Goal: Task Accomplishment & Management: Manage account settings

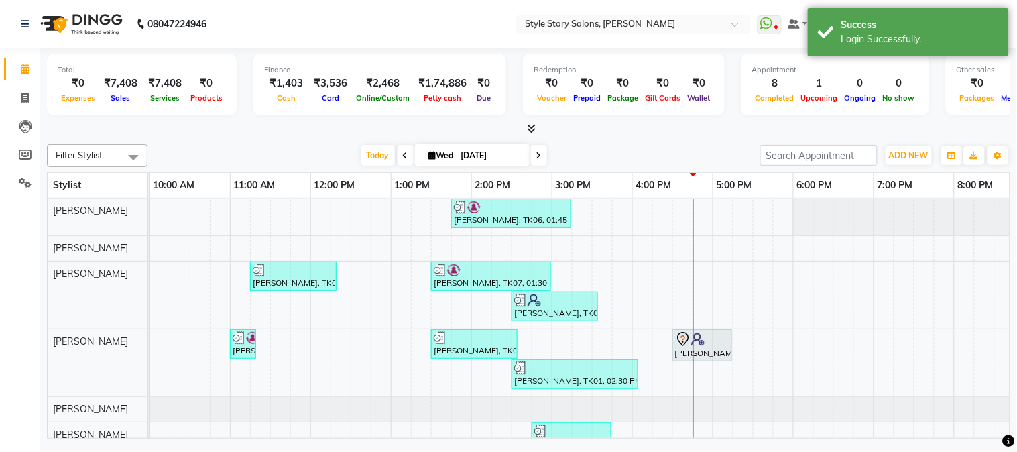
scroll to position [0, 243]
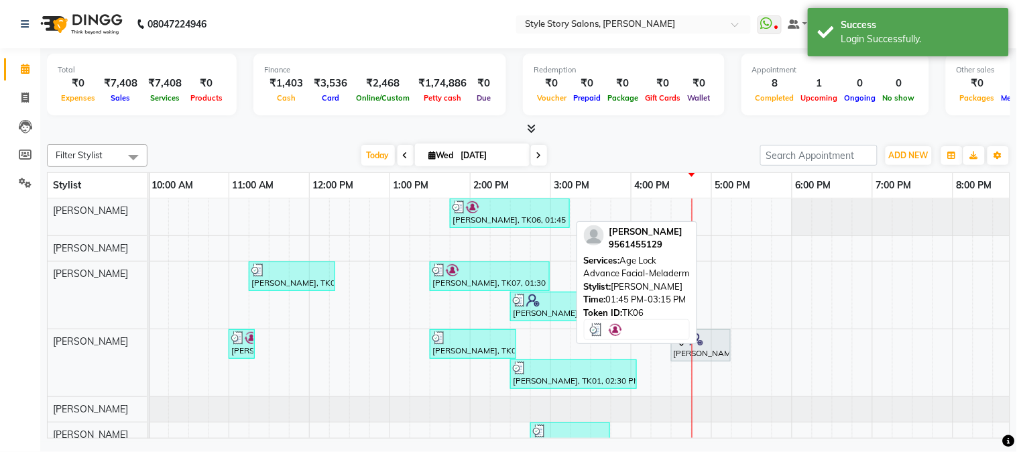
click at [518, 221] on div "[PERSON_NAME], TK06, 01:45 PM-03:15 PM, Age Lock Advance Facial-Meladerm" at bounding box center [509, 212] width 117 height 25
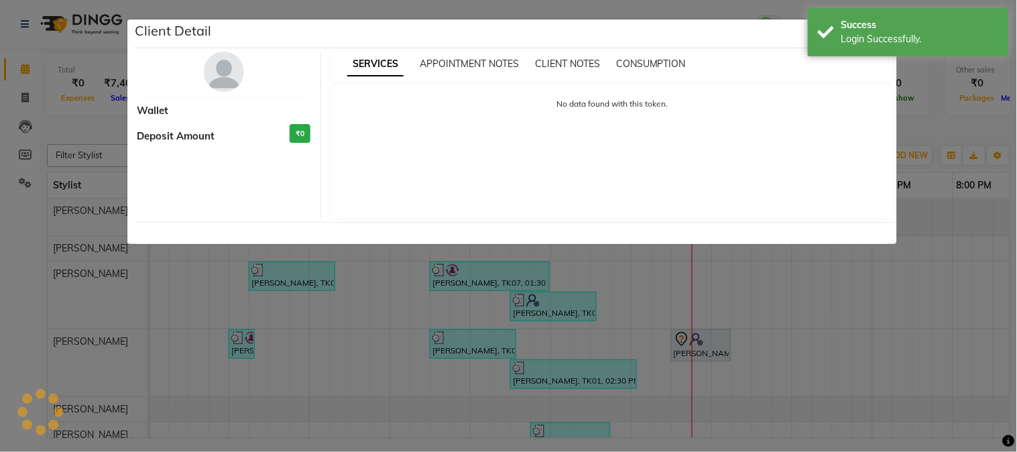
select select "3"
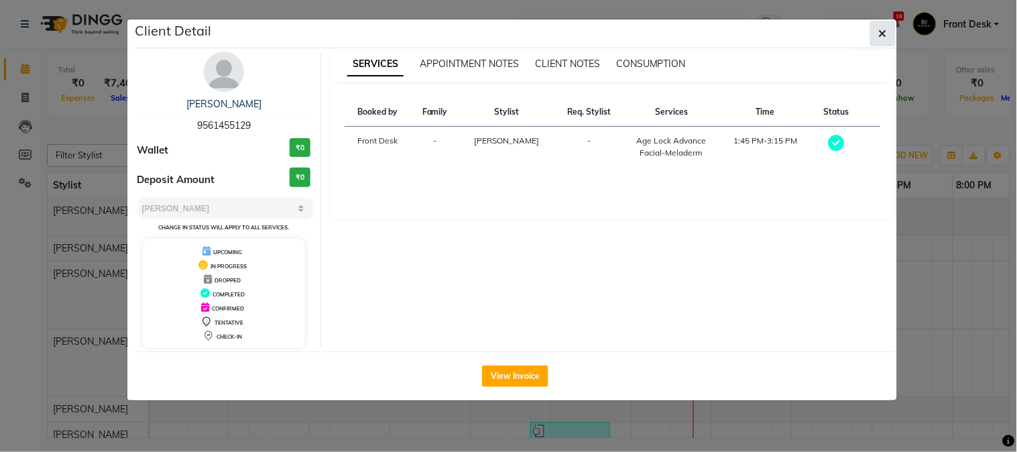
click at [881, 38] on span "button" at bounding box center [883, 33] width 8 height 13
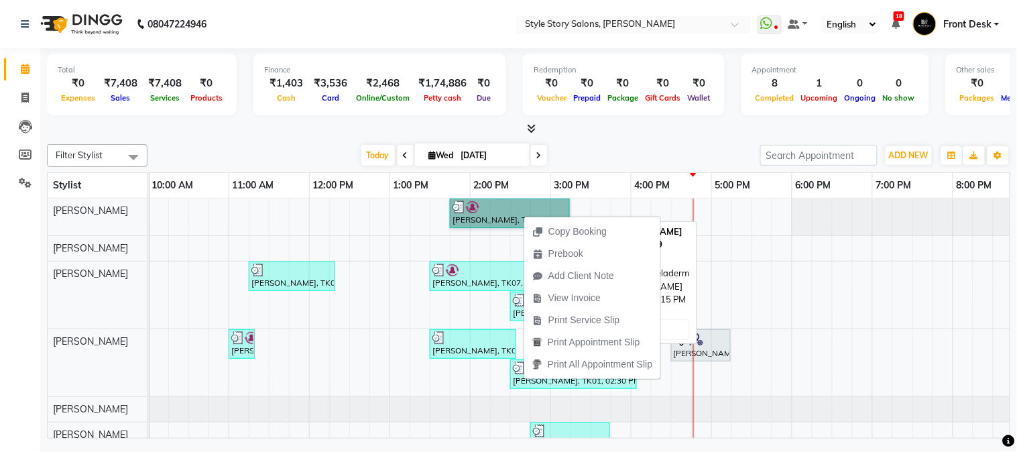
click at [511, 218] on link "[PERSON_NAME], TK06, 01:45 PM-03:15 PM, Age Lock Advance Facial-Meladerm" at bounding box center [510, 212] width 120 height 29
select select "3"
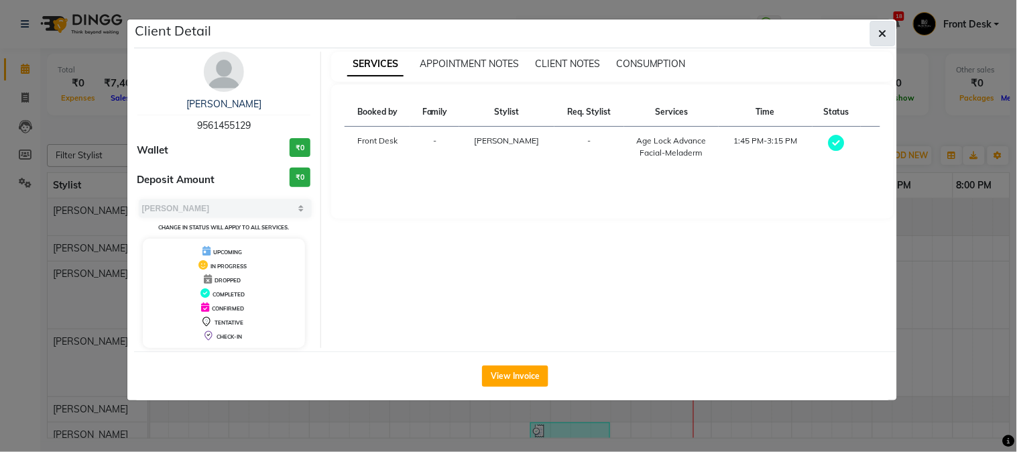
click at [870, 36] on button "button" at bounding box center [882, 33] width 25 height 25
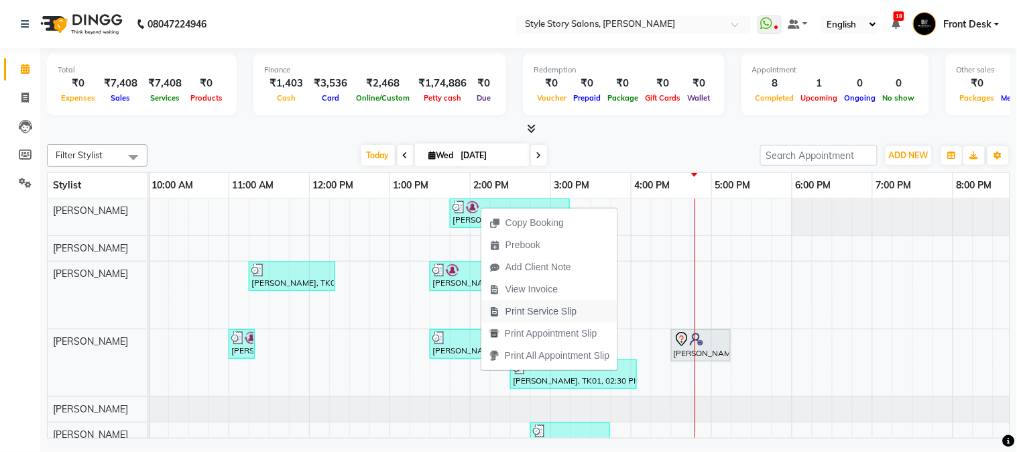
click at [592, 306] on button "Print Service Slip" at bounding box center [549, 311] width 136 height 22
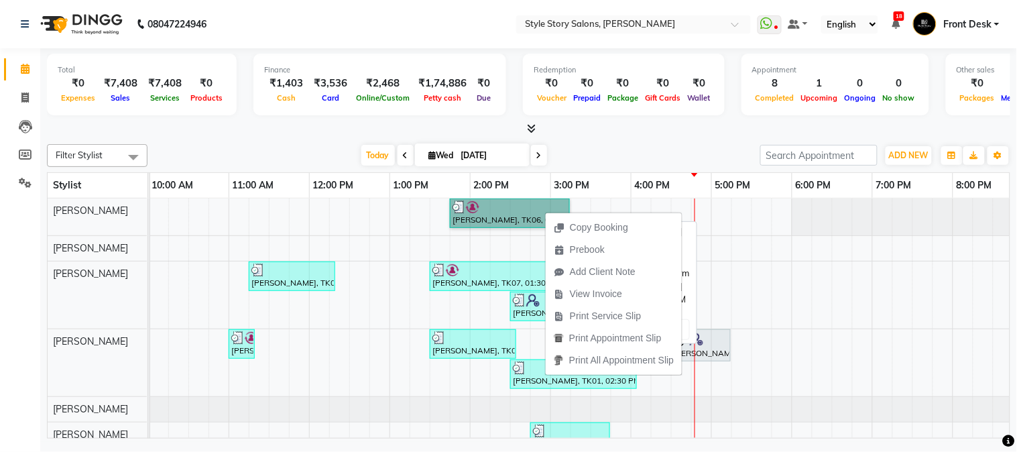
click at [468, 205] on link "[PERSON_NAME], TK06, 01:45 PM-03:15 PM, Age Lock Advance Facial-Meladerm" at bounding box center [510, 212] width 120 height 29
select select "3"
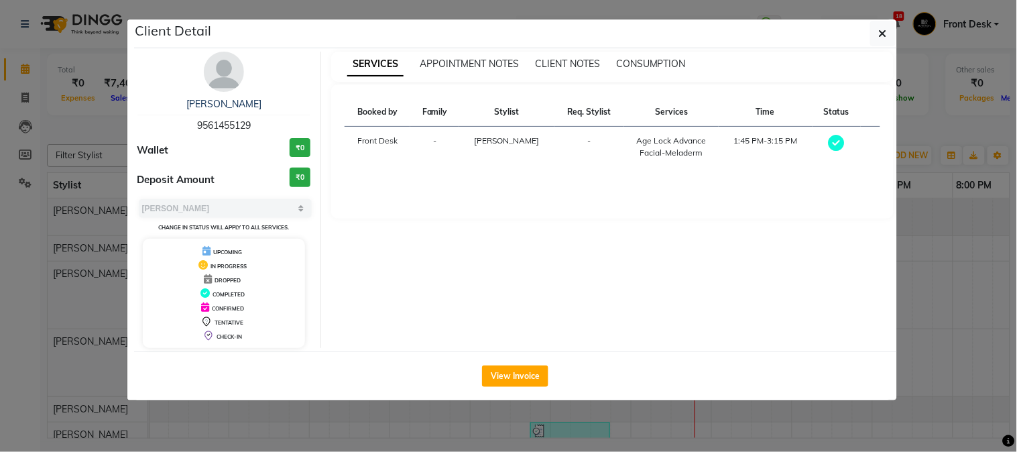
click at [264, 264] on div "IN PROGRESS" at bounding box center [224, 265] width 152 height 14
click at [881, 29] on icon "button" at bounding box center [883, 33] width 8 height 11
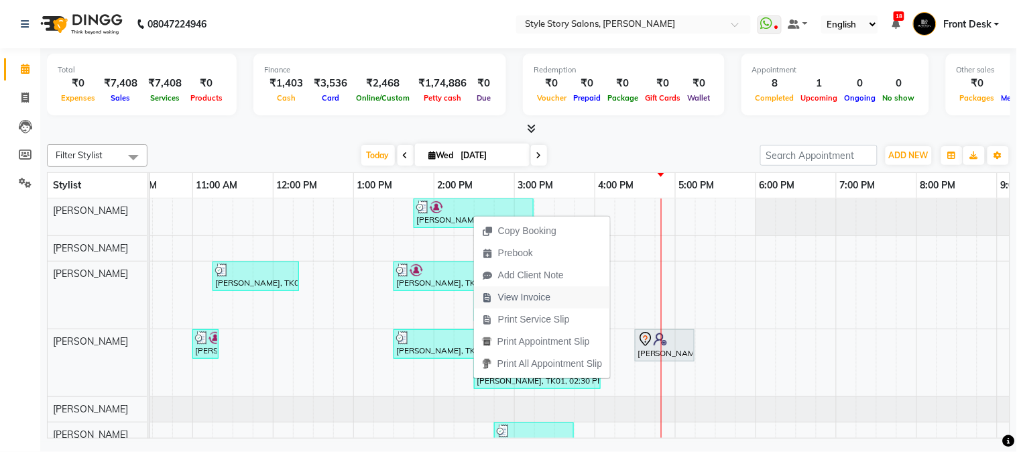
click at [508, 295] on span "View Invoice" at bounding box center [524, 297] width 52 height 14
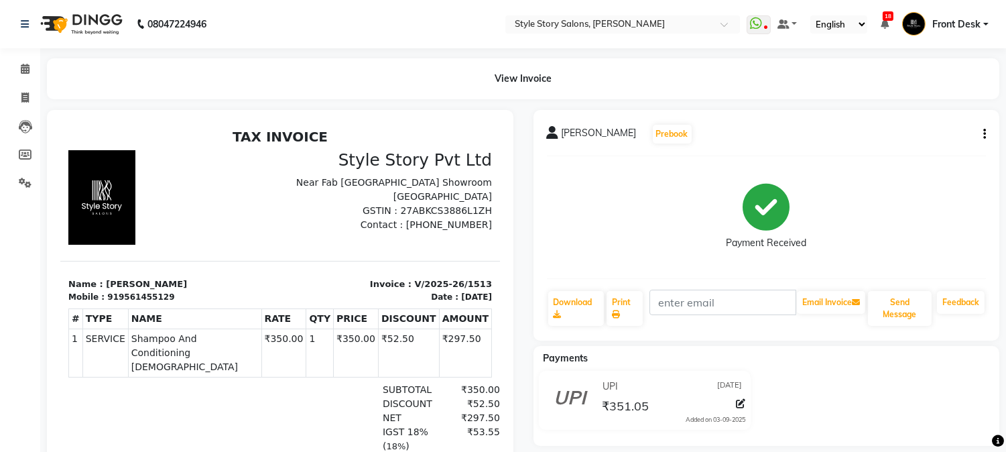
click at [86, 19] on img at bounding box center [80, 24] width 92 height 38
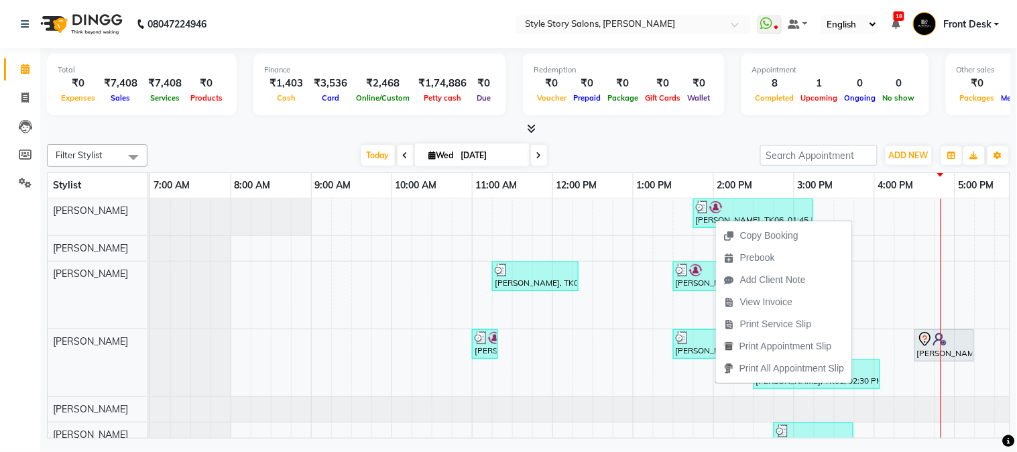
click at [711, 151] on div "Today Wed 03-09-2025" at bounding box center [453, 155] width 599 height 20
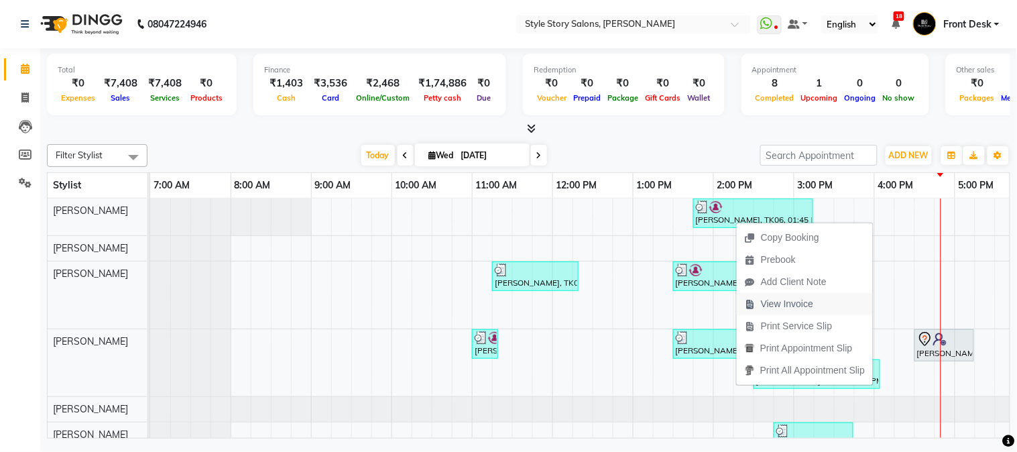
click at [785, 302] on span "View Invoice" at bounding box center [787, 304] width 52 height 14
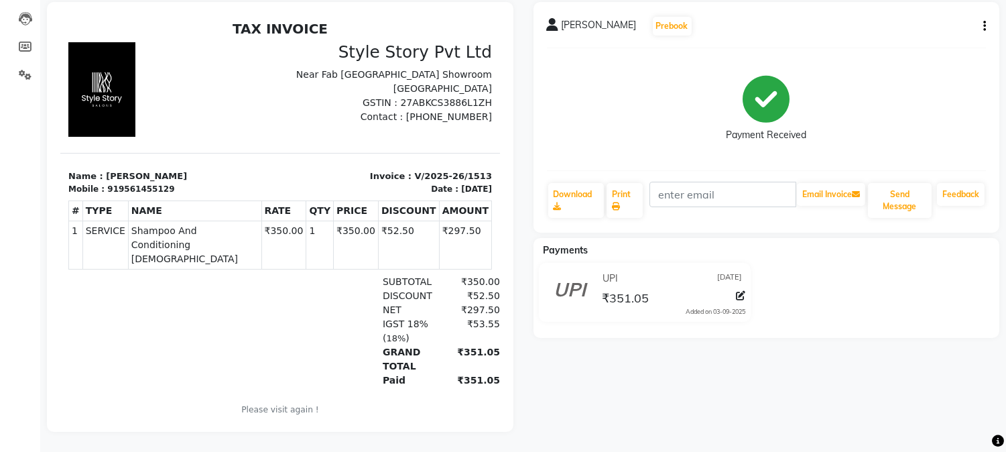
scroll to position [59, 0]
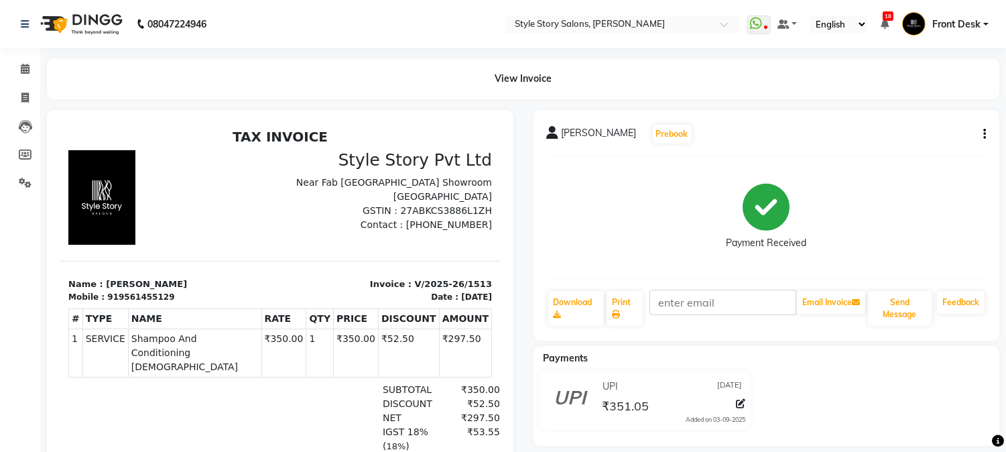
click at [106, 19] on img at bounding box center [80, 24] width 92 height 38
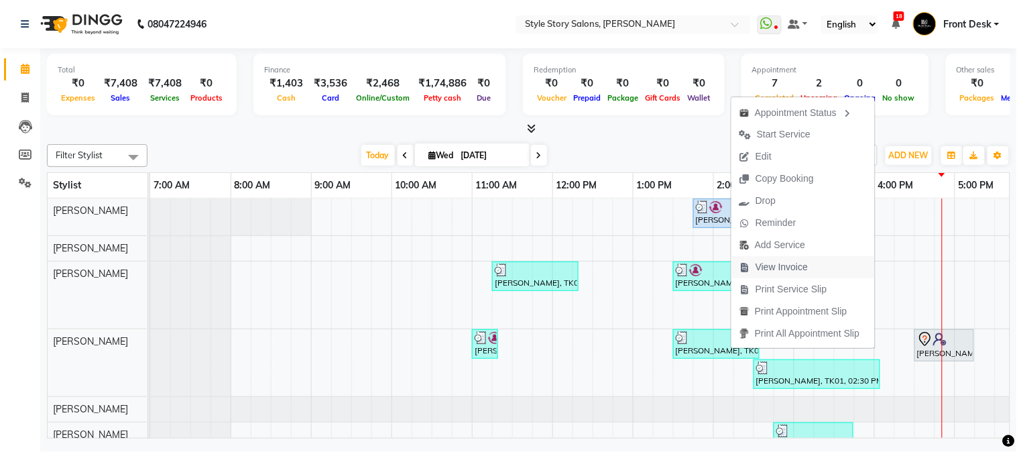
click at [774, 264] on span "View Invoice" at bounding box center [781, 267] width 52 height 14
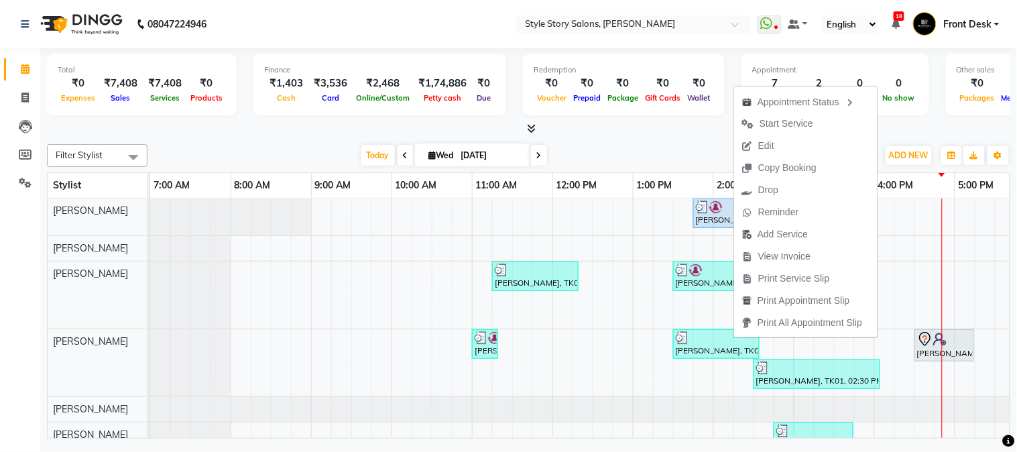
click at [786, 256] on span "View Invoice" at bounding box center [784, 256] width 52 height 14
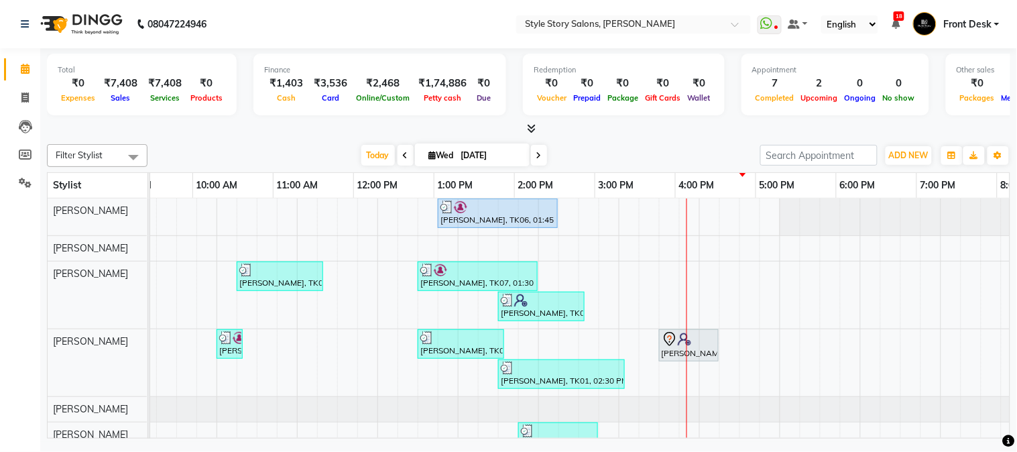
scroll to position [0, 255]
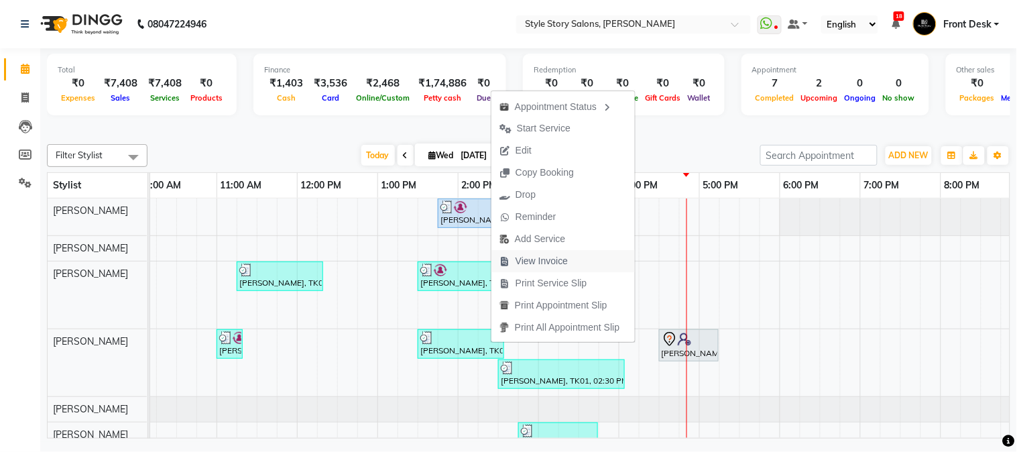
click at [554, 257] on span "View Invoice" at bounding box center [541, 261] width 52 height 14
click at [345, 124] on div at bounding box center [528, 129] width 963 height 14
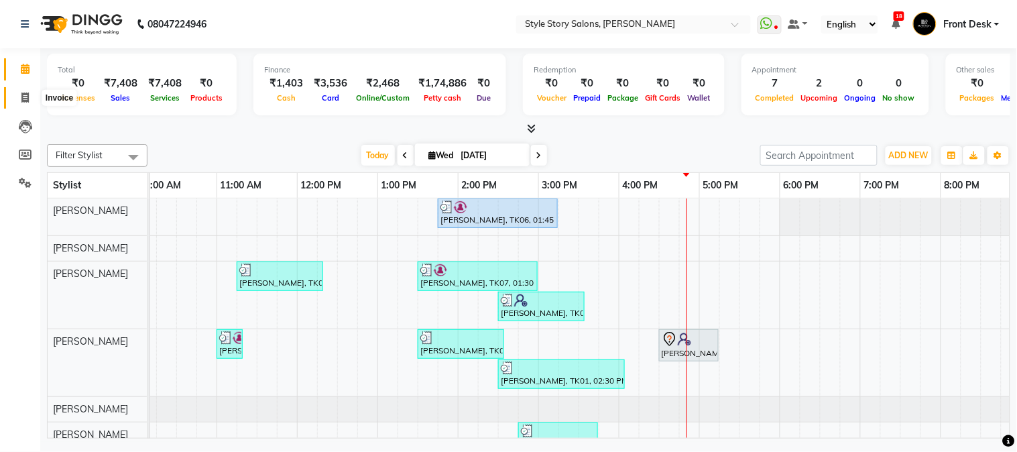
click at [18, 97] on span at bounding box center [24, 97] width 23 height 15
select select "service"
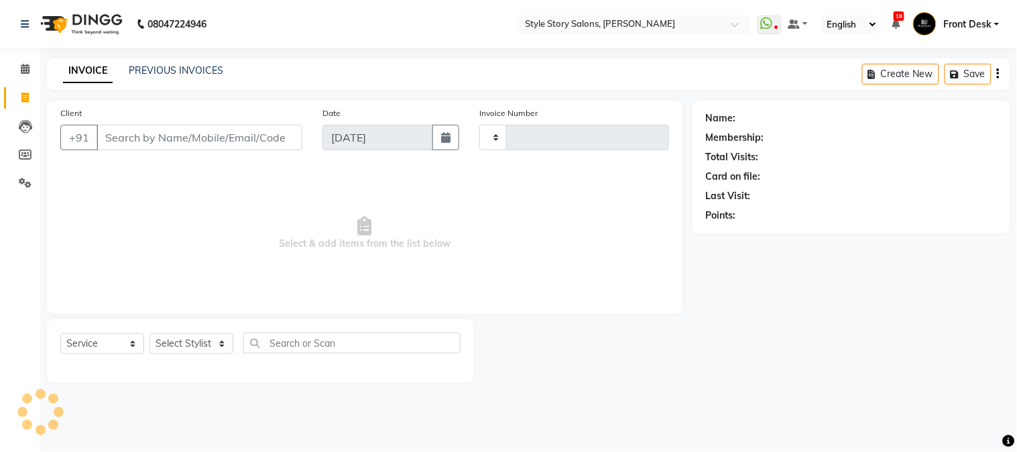
type input "1515"
select select "6249"
drag, startPoint x: 176, startPoint y: 63, endPoint x: 198, endPoint y: 88, distance: 34.2
click at [178, 68] on div "PREVIOUS INVOICES" at bounding box center [176, 71] width 95 height 14
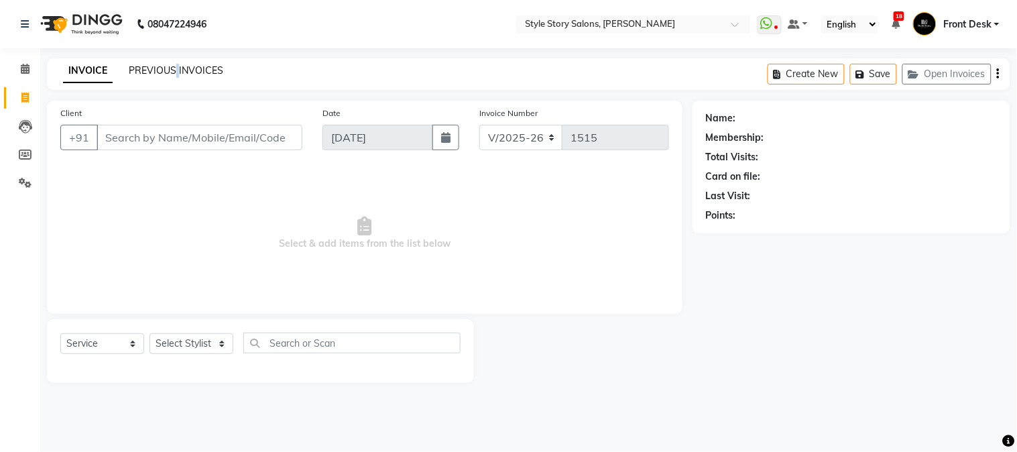
click at [162, 65] on link "PREVIOUS INVOICES" at bounding box center [176, 70] width 95 height 12
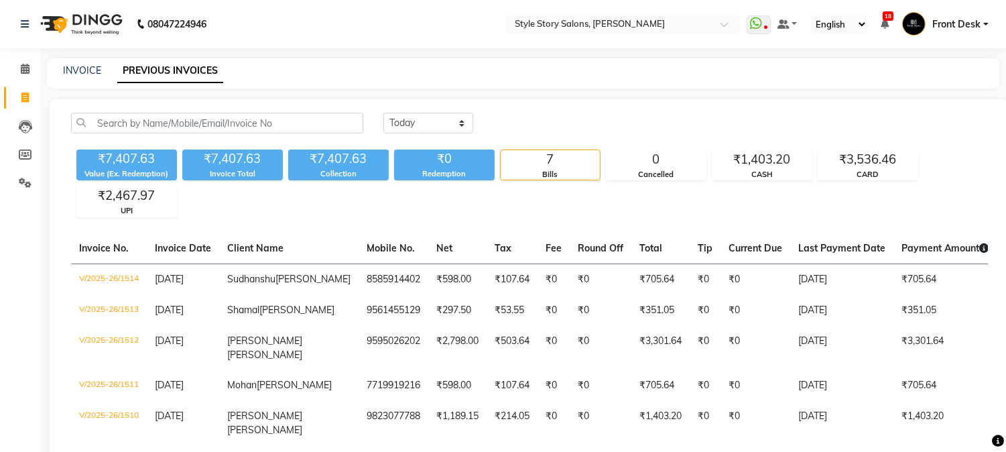
click at [90, 12] on img at bounding box center [80, 24] width 92 height 38
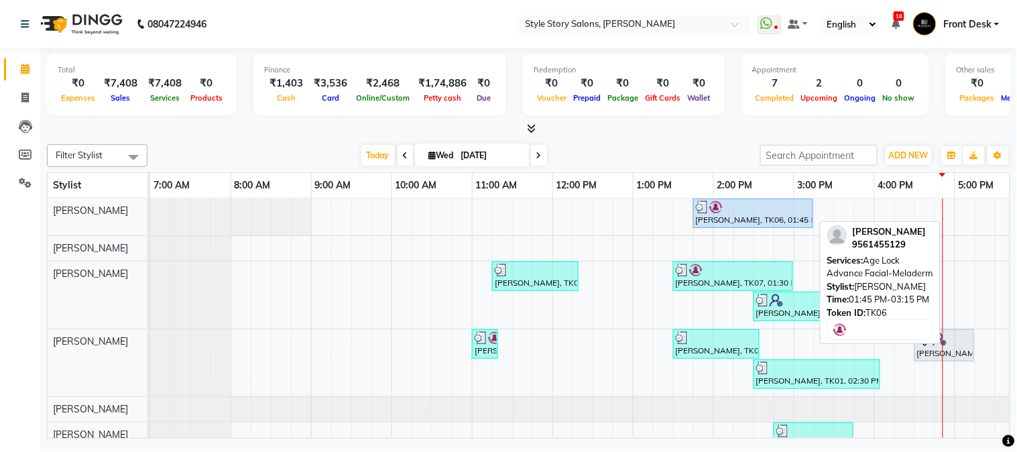
click at [708, 208] on img at bounding box center [702, 206] width 13 height 13
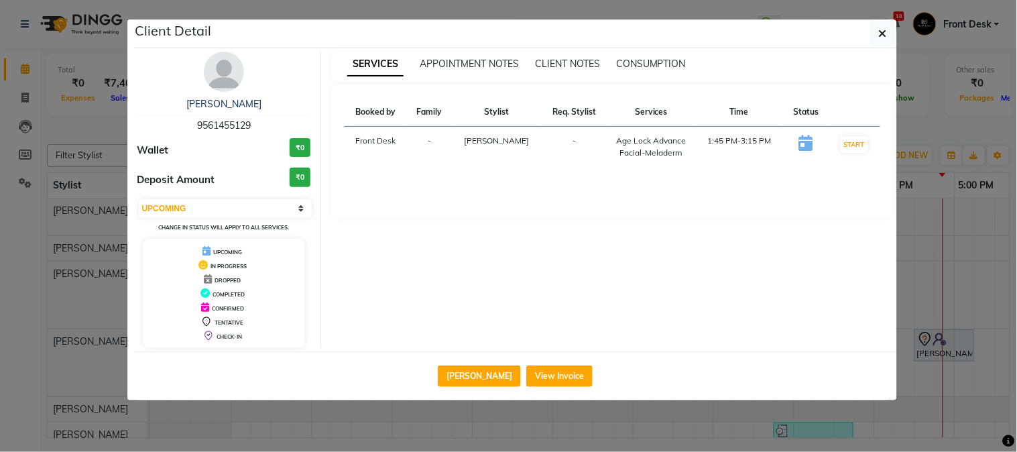
click at [226, 253] on span "UPCOMING" at bounding box center [227, 252] width 29 height 7
click at [245, 210] on select "Select IN SERVICE CONFIRMED TENTATIVE CHECK IN MARK DONE DROPPED UPCOMING" at bounding box center [226, 208] width 174 height 19
click at [853, 143] on button "START" at bounding box center [854, 144] width 27 height 17
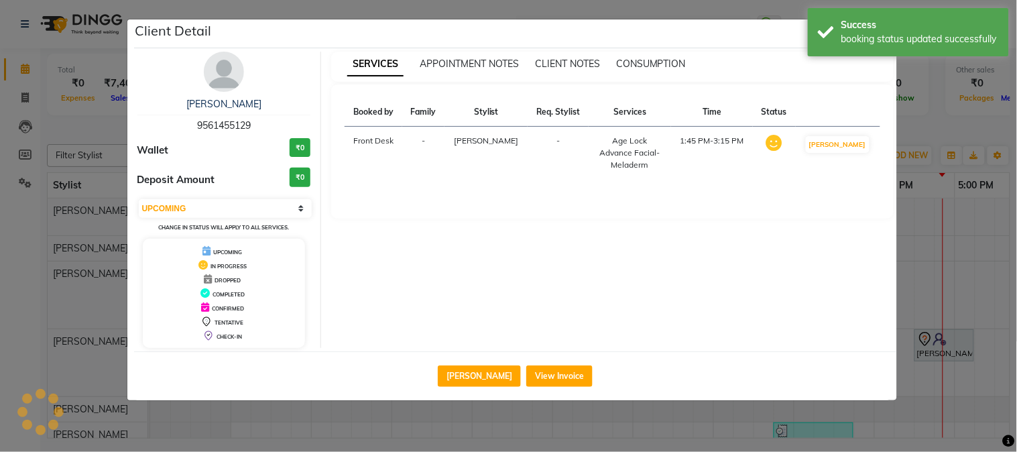
select select "1"
click at [833, 76] on div "SERVICES APPOINTMENT NOTES CLIENT NOTES CONSUMPTION" at bounding box center [612, 67] width 562 height 30
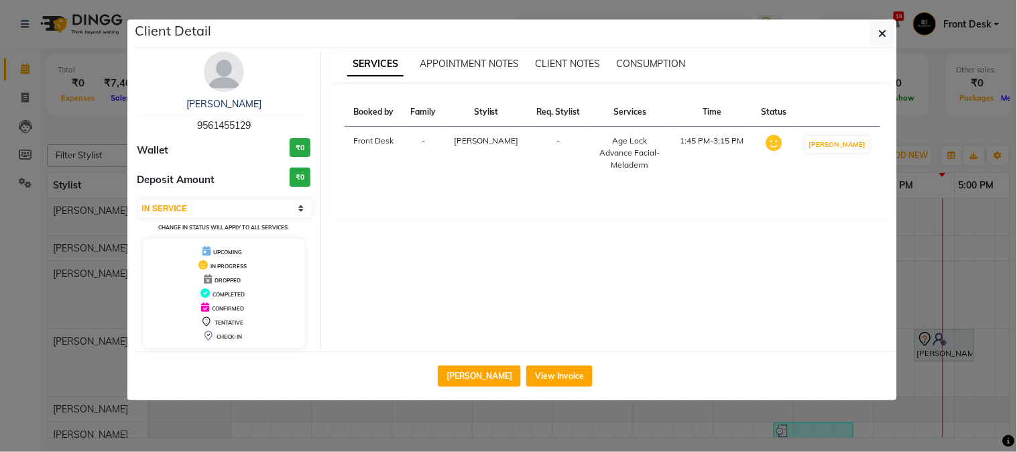
drag, startPoint x: 886, startPoint y: 34, endPoint x: 878, endPoint y: 41, distance: 10.9
click at [885, 34] on icon "button" at bounding box center [883, 33] width 8 height 11
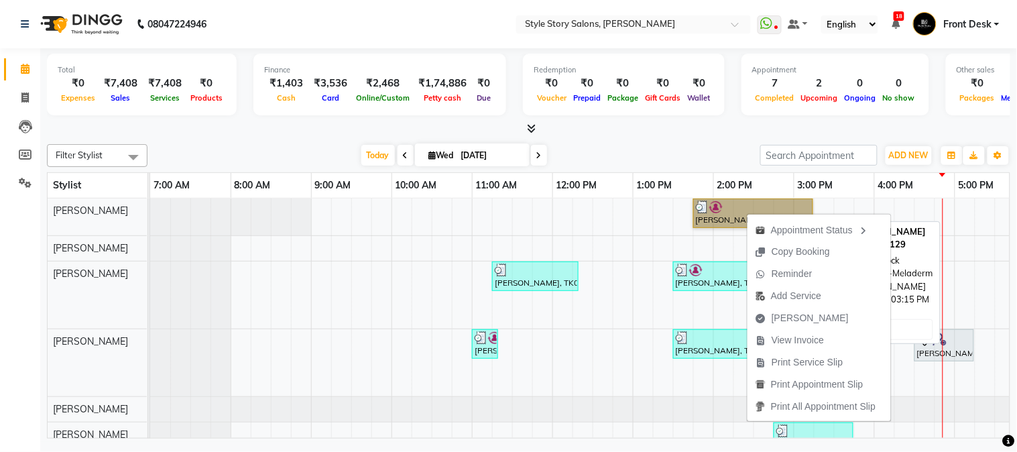
click at [702, 205] on link "[PERSON_NAME], TK06, 01:45 PM-03:15 PM, Age Lock Advance Facial-Meladerm" at bounding box center [753, 212] width 120 height 29
select select "1"
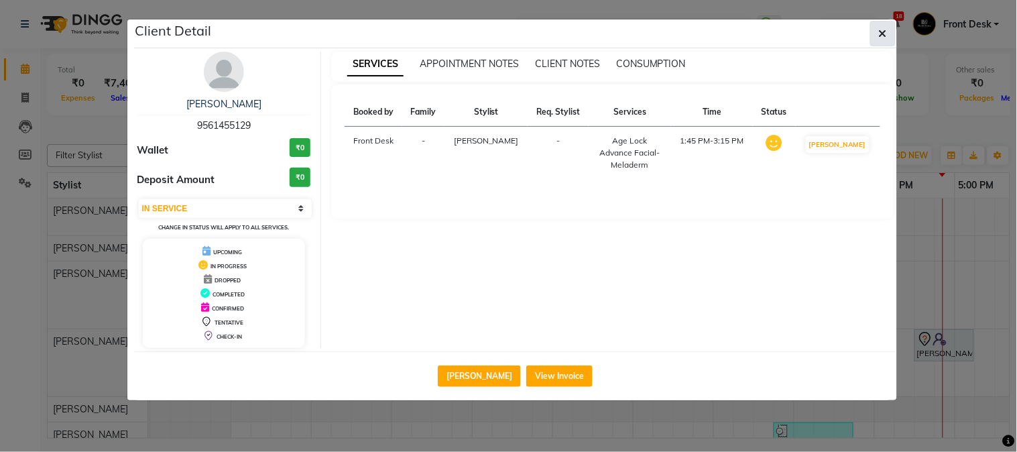
click at [881, 35] on icon "button" at bounding box center [883, 33] width 8 height 11
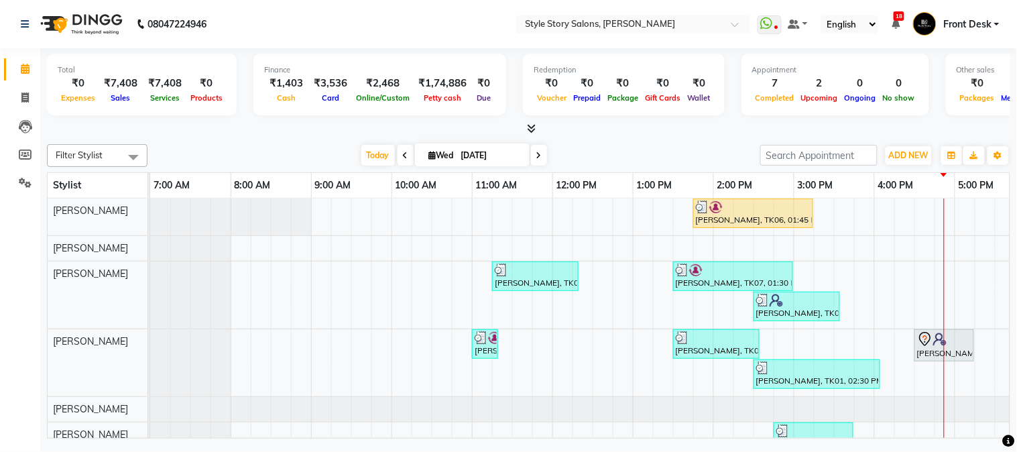
click at [601, 135] on div at bounding box center [528, 129] width 963 height 14
click at [89, 24] on img at bounding box center [80, 24] width 92 height 38
click at [22, 95] on icon at bounding box center [24, 98] width 7 height 10
select select "service"
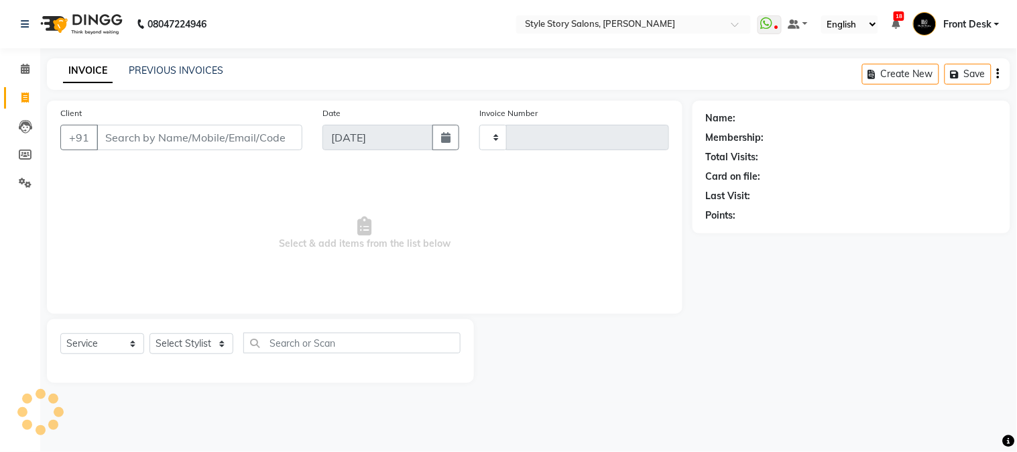
type input "1515"
select select "6249"
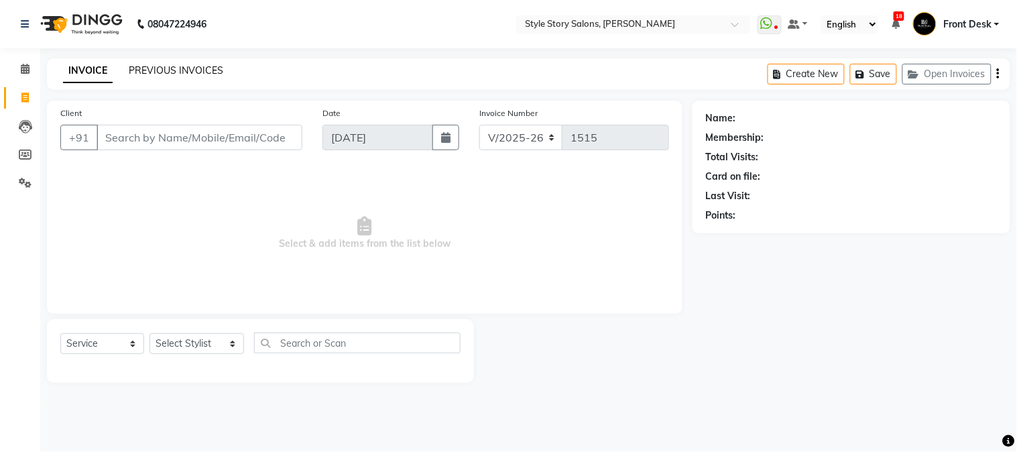
click at [168, 64] on div "PREVIOUS INVOICES" at bounding box center [176, 71] width 95 height 14
click at [164, 75] on link "PREVIOUS INVOICES" at bounding box center [176, 70] width 95 height 12
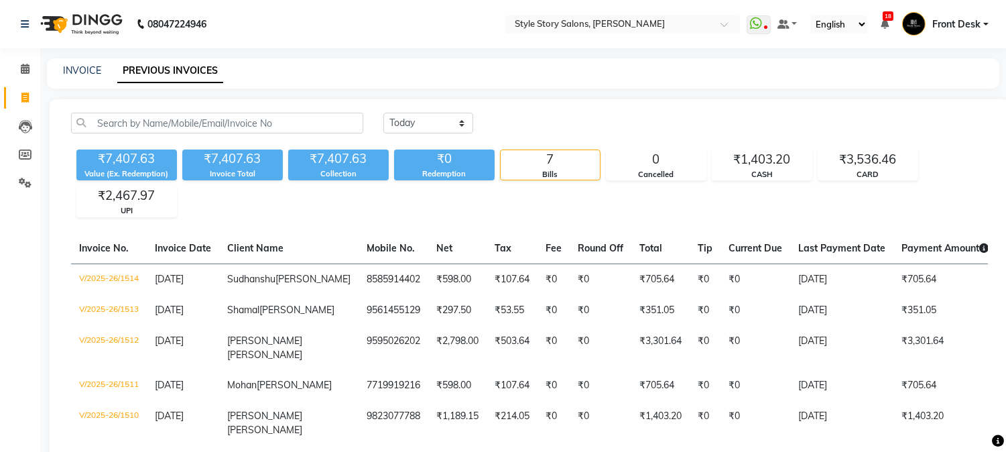
click at [92, 20] on img at bounding box center [80, 24] width 92 height 38
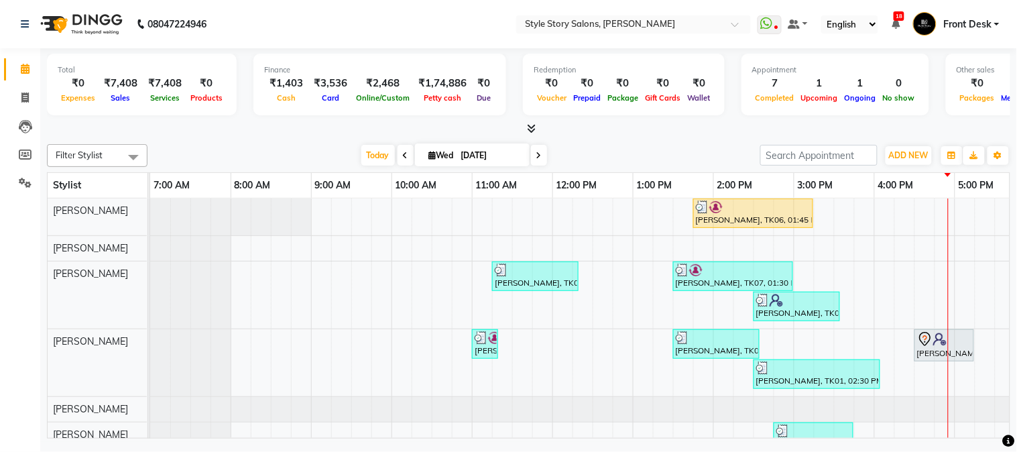
drag, startPoint x: 674, startPoint y: 210, endPoint x: 622, endPoint y: 204, distance: 52.0
click at [611, 196] on div "12:00 PM" at bounding box center [593, 185] width 80 height 25
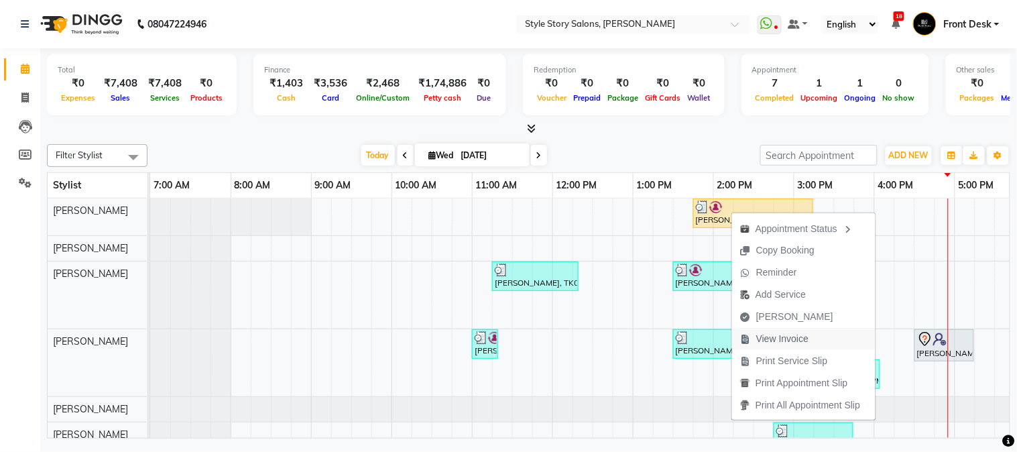
click at [796, 337] on span "View Invoice" at bounding box center [782, 339] width 52 height 14
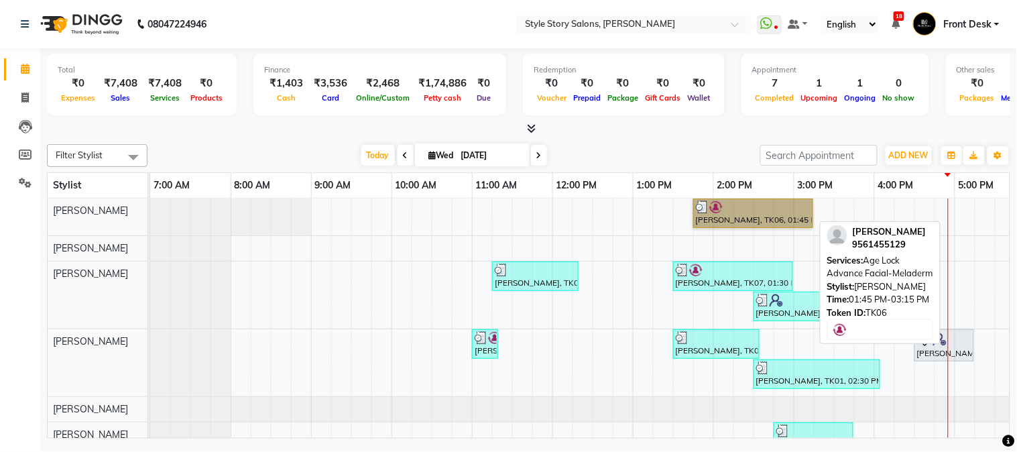
click at [778, 216] on link "[PERSON_NAME], TK06, 01:45 PM-03:15 PM, Age Lock Advance Facial-Meladerm" at bounding box center [753, 212] width 120 height 29
select select "1"
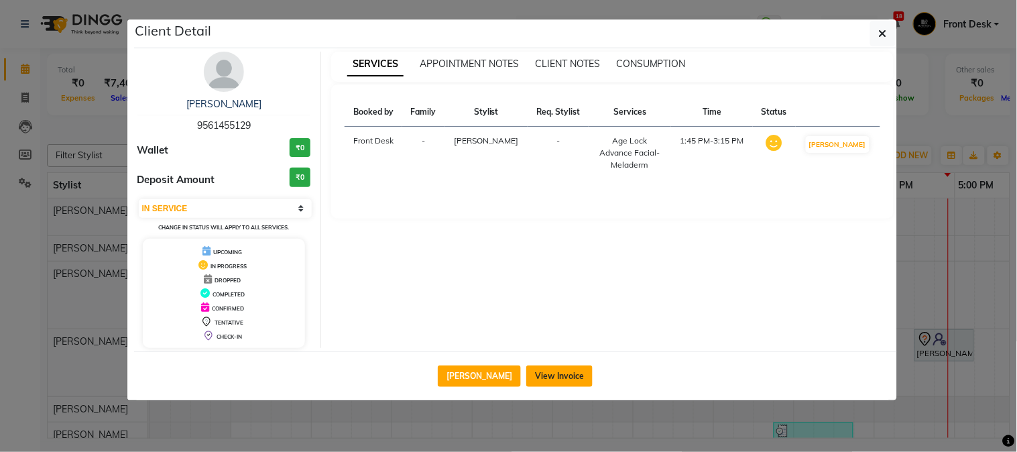
click at [567, 370] on button "View Invoice" at bounding box center [559, 375] width 66 height 21
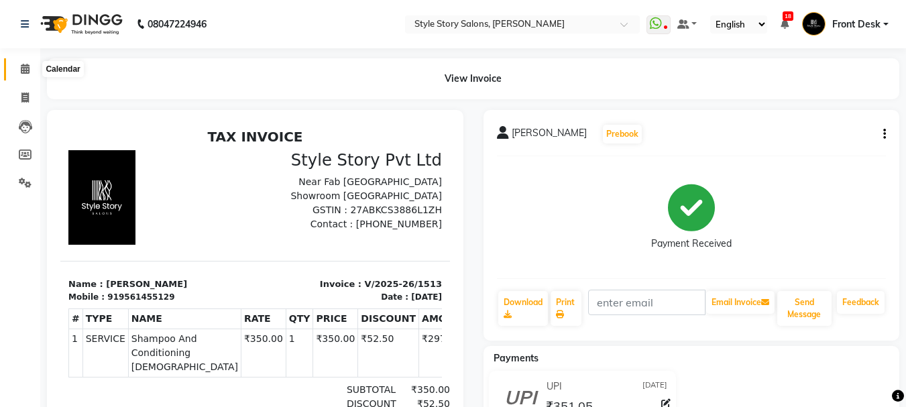
click at [22, 72] on icon at bounding box center [25, 69] width 9 height 10
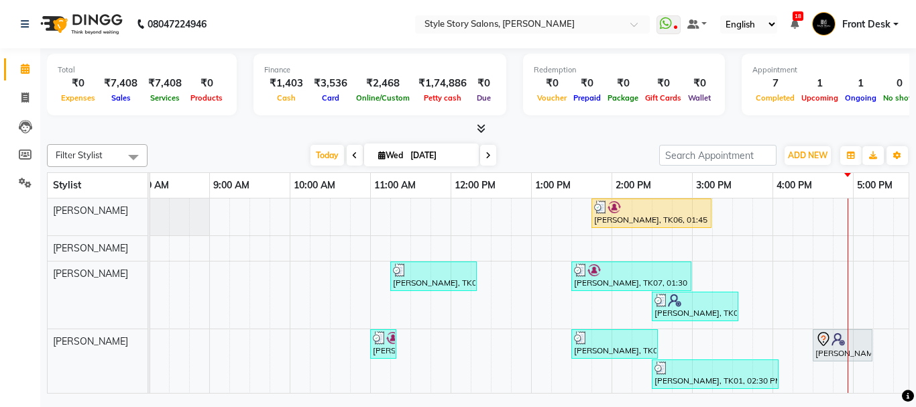
scroll to position [0, 136]
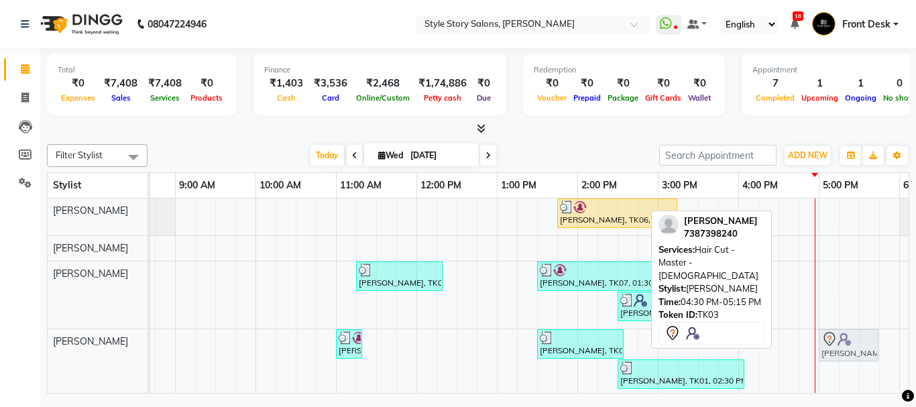
drag, startPoint x: 788, startPoint y: 334, endPoint x: 831, endPoint y: 336, distance: 42.9
click at [14, 336] on div "Sadque Razzak, TK02, 11:00 AM-11:20 AM, Beard Styling Pratik Hiranwar, TK05, 01…" at bounding box center [14, 362] width 0 height 67
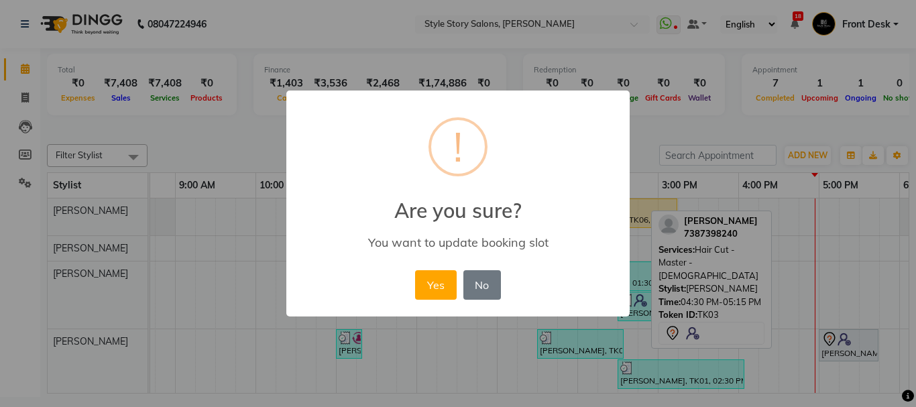
click at [447, 286] on button "Yes" at bounding box center [435, 284] width 41 height 29
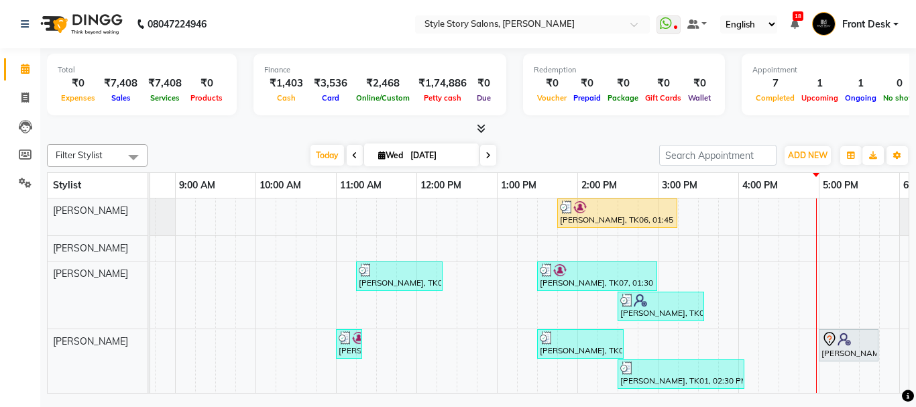
drag, startPoint x: 863, startPoint y: 19, endPoint x: 883, endPoint y: 65, distance: 49.8
click at [863, 21] on span "Front Desk" at bounding box center [866, 24] width 48 height 14
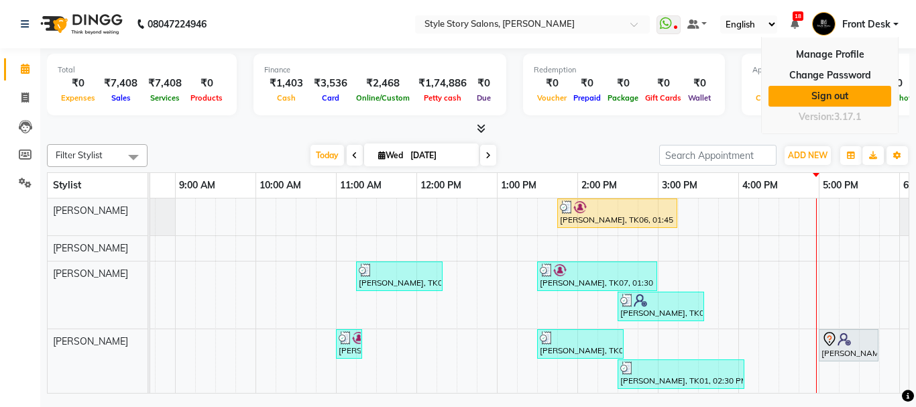
click at [849, 90] on link "Sign out" at bounding box center [829, 96] width 123 height 21
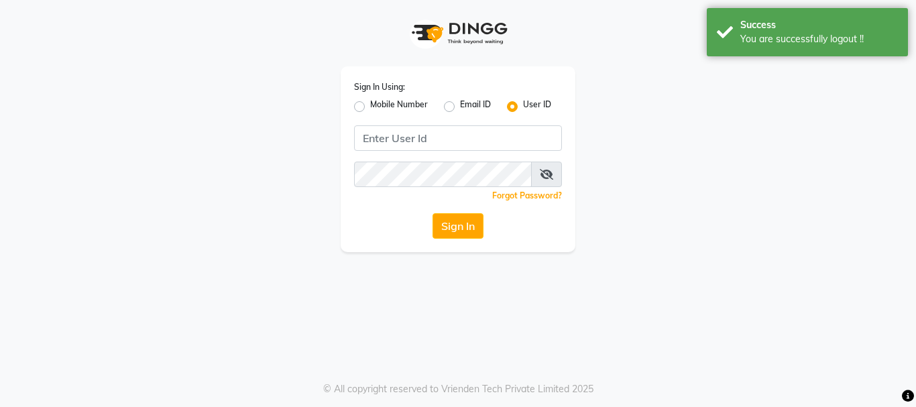
click at [365, 105] on div "Mobile Number" at bounding box center [391, 107] width 74 height 16
drag, startPoint x: 358, startPoint y: 108, endPoint x: 375, endPoint y: 121, distance: 21.5
click at [370, 108] on label "Mobile Number" at bounding box center [399, 107] width 58 height 16
click at [370, 107] on input "Mobile Number" at bounding box center [374, 103] width 9 height 9
radio input "true"
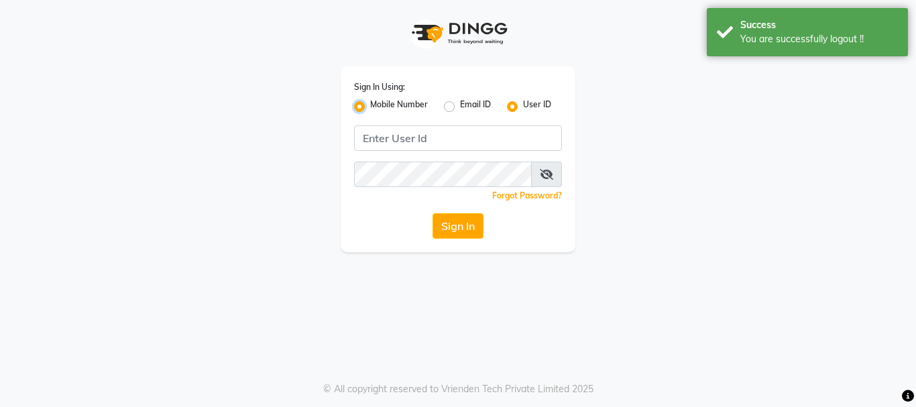
radio input "false"
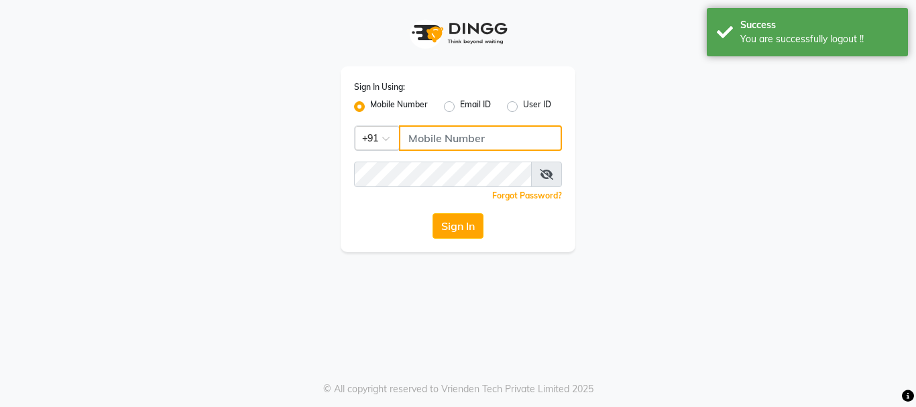
drag, startPoint x: 412, startPoint y: 139, endPoint x: 397, endPoint y: 135, distance: 15.3
click at [413, 139] on input "Username" at bounding box center [480, 137] width 163 height 25
type input "9881786099"
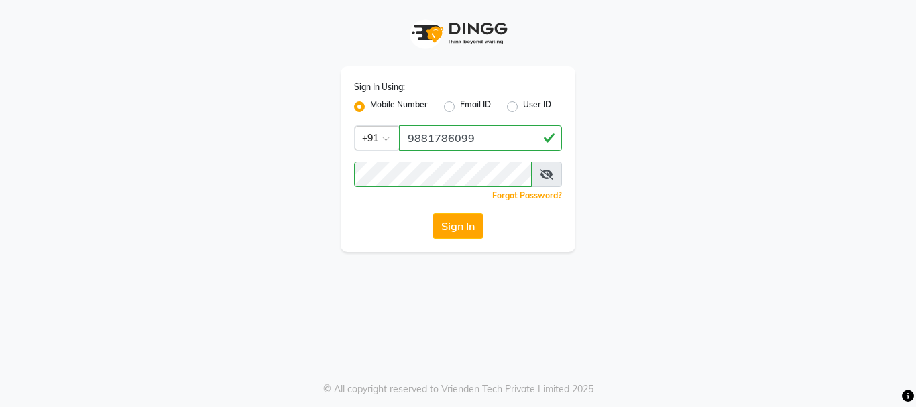
click at [456, 227] on button "Sign In" at bounding box center [457, 225] width 51 height 25
